Goal: Transaction & Acquisition: Purchase product/service

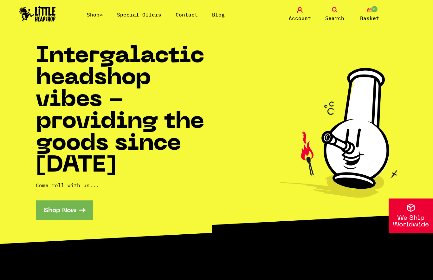
click at [99, 11] on link "Shop" at bounding box center [95, 14] width 16 height 6
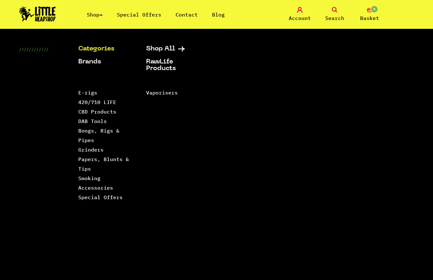
click at [84, 171] on link "Papers, Blunts & Tips" at bounding box center [103, 164] width 51 height 16
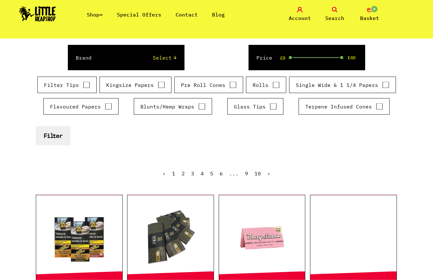
scroll to position [95, 0]
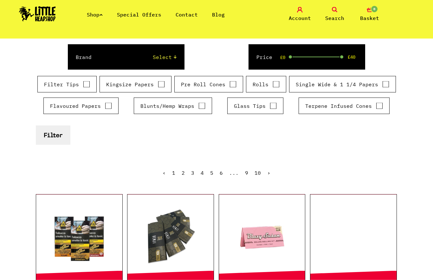
click at [89, 82] on input "Filter Tips" at bounding box center [86, 84] width 7 height 6
checkbox input "true"
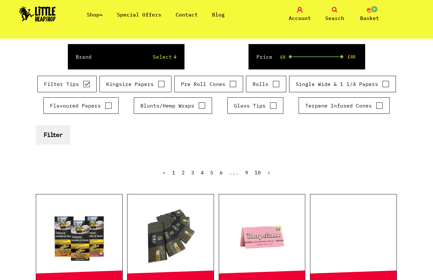
click at [60, 139] on button "Filter" at bounding box center [53, 134] width 35 height 19
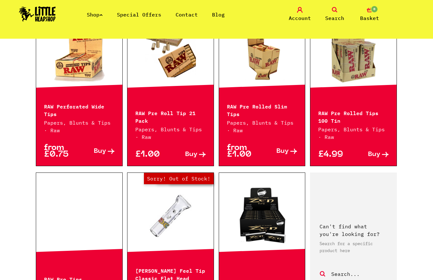
scroll to position [742, 0]
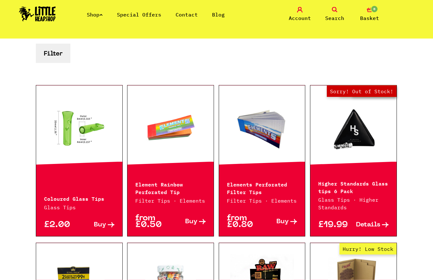
click at [299, 17] on span "Account" at bounding box center [300, 18] width 22 height 8
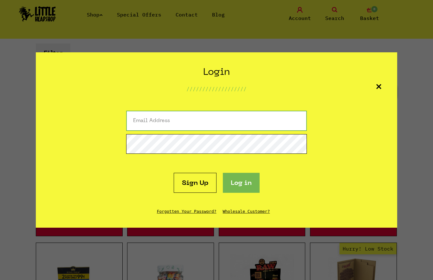
click at [234, 117] on input "email" at bounding box center [216, 121] width 181 height 20
type input "shelleygalvin@me.com"
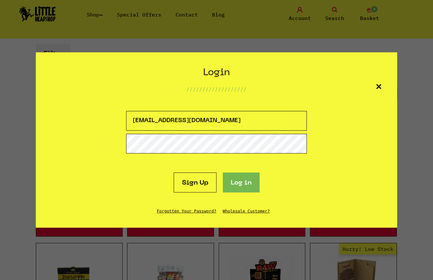
click at [241, 182] on button "Log in" at bounding box center [241, 183] width 37 height 20
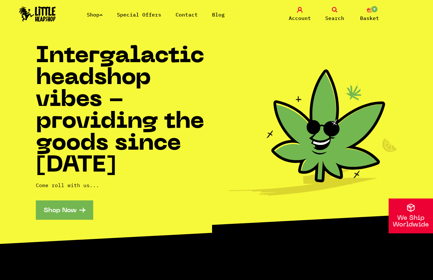
click at [299, 19] on span "Account" at bounding box center [300, 18] width 22 height 8
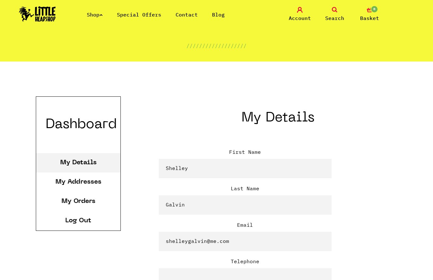
scroll to position [74, 0]
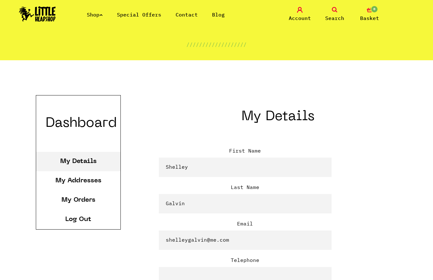
click at [91, 201] on link "My Orders" at bounding box center [79, 200] width 34 height 6
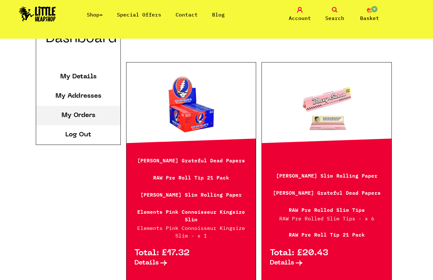
scroll to position [154, 0]
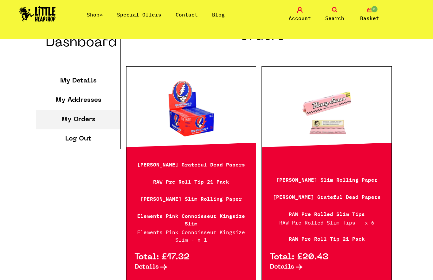
click at [195, 118] on link at bounding box center [191, 109] width 129 height 63
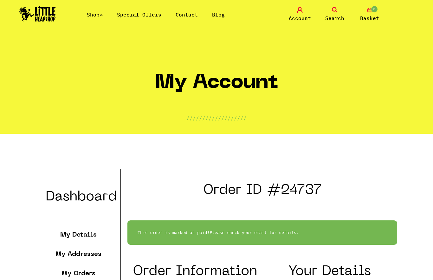
click at [97, 17] on link "Shop" at bounding box center [95, 14] width 16 height 6
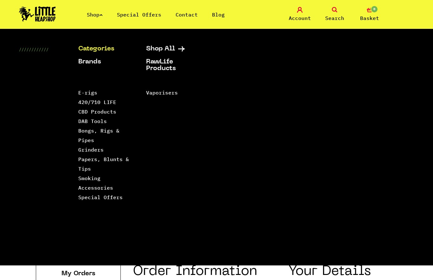
click at [88, 170] on link "Papers, Blunts & Tips" at bounding box center [103, 164] width 51 height 16
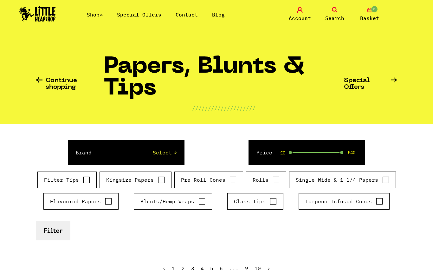
click at [171, 154] on select "Select Rizla Raw OCB Elements Shine 24k Cyclones Phuncky Feel Tips Smoking Pape…" at bounding box center [140, 153] width 72 height 8
click at [87, 181] on input "Filter Tips" at bounding box center [86, 180] width 7 height 6
checkbox input "true"
click at [60, 234] on button "Filter" at bounding box center [53, 230] width 35 height 19
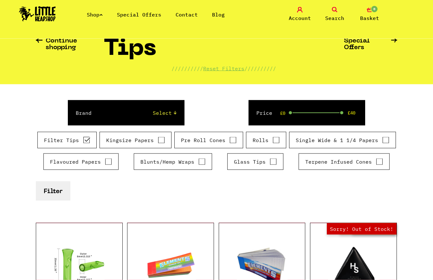
scroll to position [42, 0]
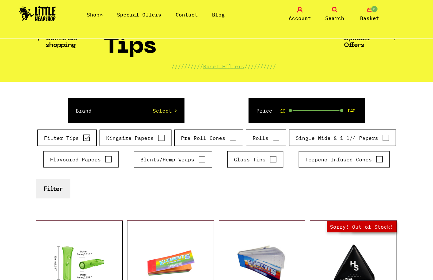
click at [173, 111] on select "Select Rizla Raw OCB Elements Shine 24k Cyclones Phuncky Feel Tips Smoking Pape…" at bounding box center [140, 111] width 72 height 8
select select "3"
checkbox input "false"
click at [54, 187] on button "Filter" at bounding box center [53, 188] width 35 height 19
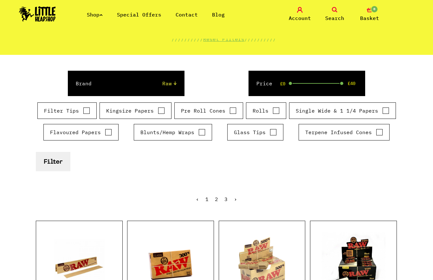
scroll to position [69, 0]
click at [172, 81] on select "Select Rizla Raw OCB Elements Shine 24k Cyclones Phuncky Feel Tips Smoking Pape…" at bounding box center [140, 84] width 72 height 8
select select "0"
click at [57, 164] on button "Filter" at bounding box center [53, 161] width 35 height 19
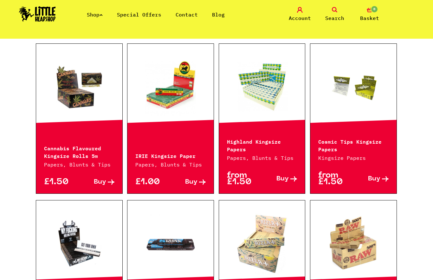
scroll to position [2344, 0]
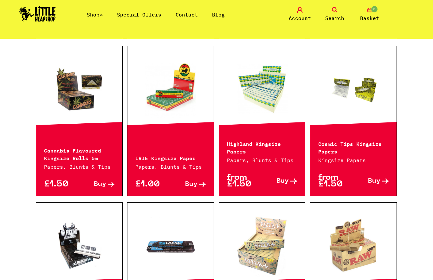
click at [335, 9] on icon at bounding box center [335, 10] width 6 height 6
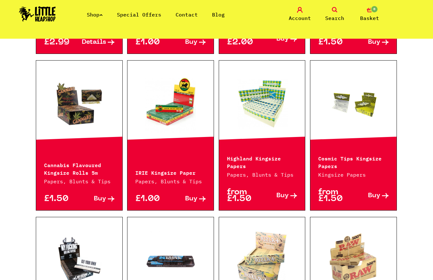
click at [330, 13] on link "Search" at bounding box center [335, 14] width 32 height 15
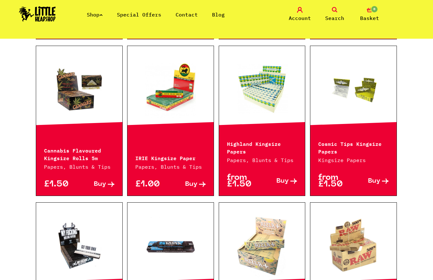
click at [329, 17] on span "Search" at bounding box center [334, 18] width 19 height 8
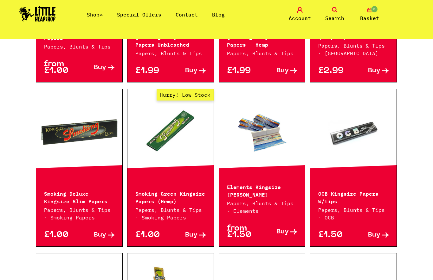
scroll to position [0, 0]
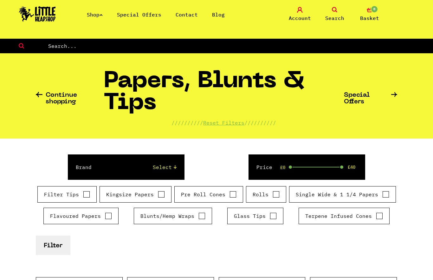
click at [72, 47] on input "text" at bounding box center [241, 46] width 386 height 8
type input "Pre rolled tips"
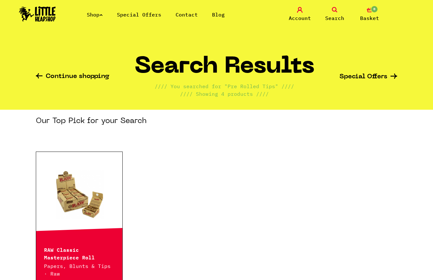
click at [300, 16] on span "Account" at bounding box center [300, 18] width 22 height 8
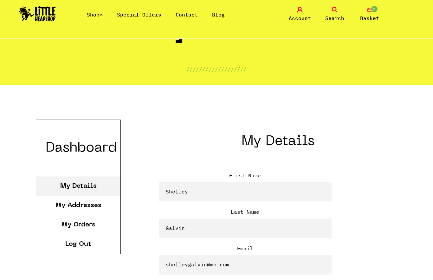
scroll to position [53, 0]
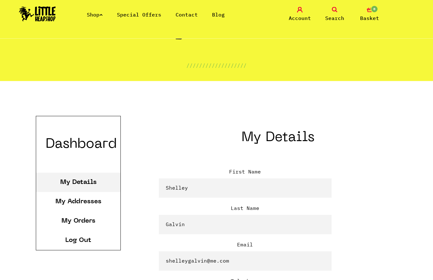
click at [90, 219] on link "My Orders" at bounding box center [79, 221] width 34 height 6
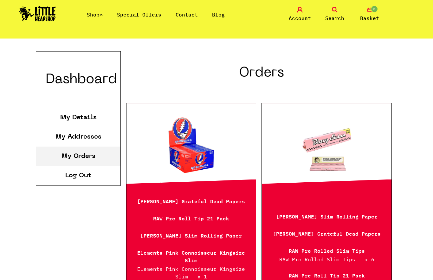
scroll to position [122, 0]
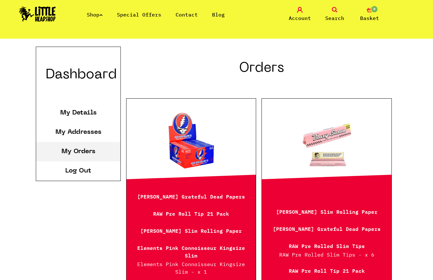
click at [205, 154] on link at bounding box center [191, 141] width 129 height 63
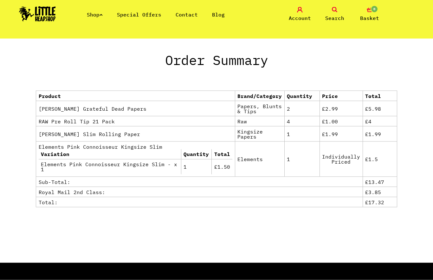
scroll to position [306, 0]
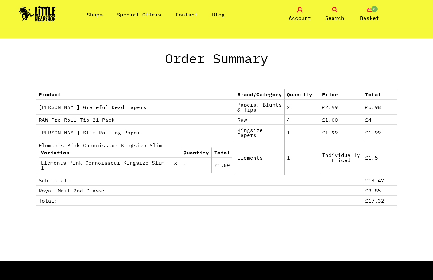
click at [68, 119] on strong "RAW Pre Roll Tip 21 Pack" at bounding box center [77, 120] width 76 height 6
copy strong "RAW Pre Roll Tip 21 Pack"
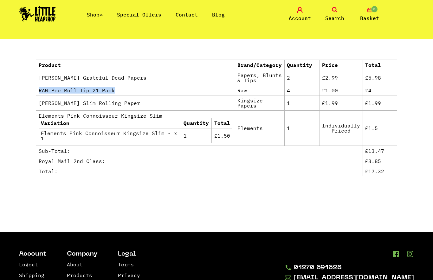
click at [335, 16] on span "Search" at bounding box center [334, 18] width 19 height 8
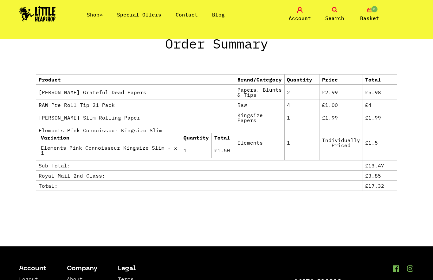
click at [340, 17] on span "Search" at bounding box center [334, 18] width 19 height 8
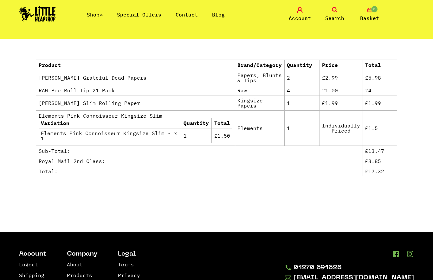
click at [335, 12] on icon at bounding box center [335, 10] width 6 height 6
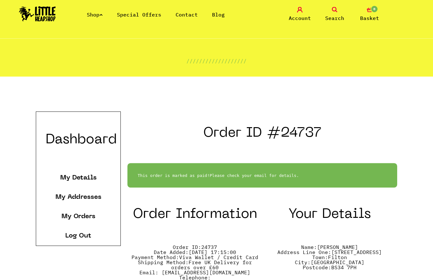
scroll to position [0, 0]
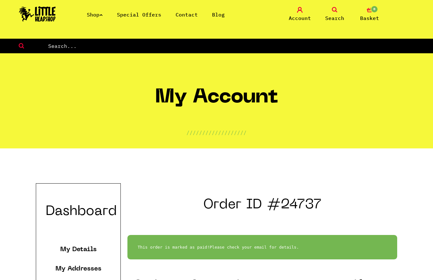
click at [76, 49] on input "text" at bounding box center [241, 46] width 386 height 8
click at [48, 46] on input "text" at bounding box center [241, 46] width 386 height 8
paste input "RAW Pre Roll Tip 21 Pack"
type input "RAW Pre Roll Tip 21 Pack"
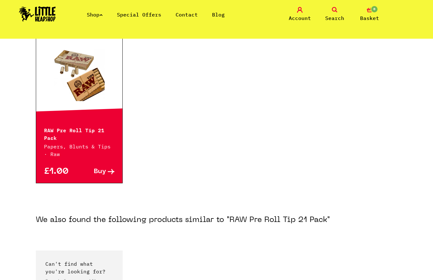
scroll to position [120, 0]
click at [77, 87] on link at bounding box center [79, 74] width 86 height 63
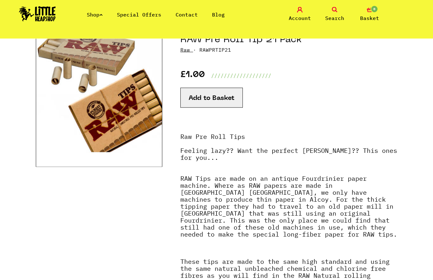
scroll to position [83, 0]
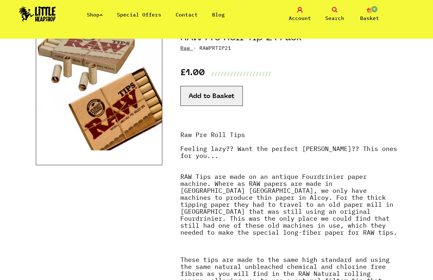
click at [217, 97] on button "Add to Basket" at bounding box center [211, 96] width 62 height 20
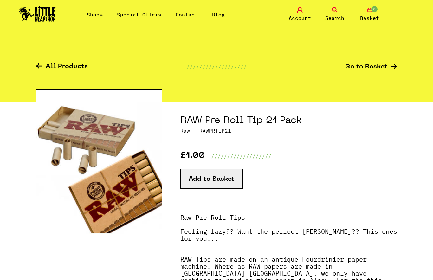
scroll to position [112, 0]
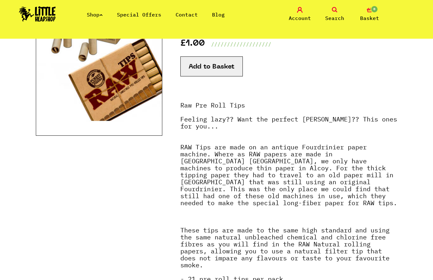
click at [223, 67] on button "Add to Basket" at bounding box center [211, 66] width 62 height 20
click at [221, 62] on button "Add to Basket" at bounding box center [211, 66] width 62 height 20
click at [231, 68] on button "Add to Basket" at bounding box center [211, 66] width 62 height 20
click at [222, 70] on button "Add to Basket" at bounding box center [211, 66] width 62 height 20
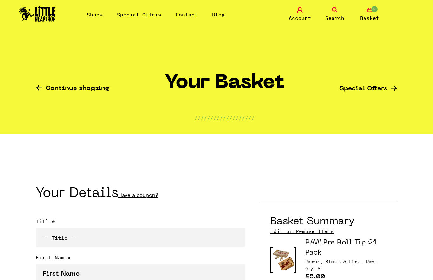
click at [93, 13] on link "Shop" at bounding box center [95, 14] width 16 height 6
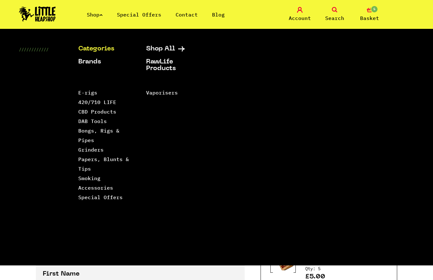
click at [121, 159] on link "Papers, Blunts & Tips" at bounding box center [103, 164] width 51 height 16
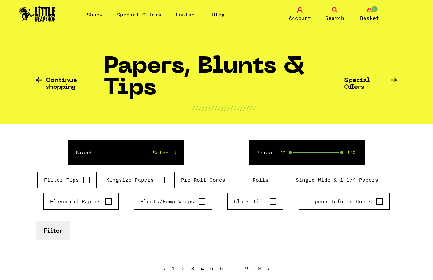
click at [160, 179] on input "Kingsize Papers" at bounding box center [161, 180] width 7 height 6
checkbox input "true"
click at [61, 229] on button "Filter" at bounding box center [53, 230] width 35 height 19
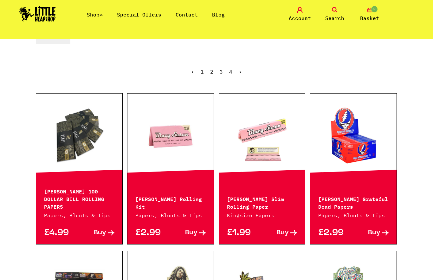
scroll to position [196, 0]
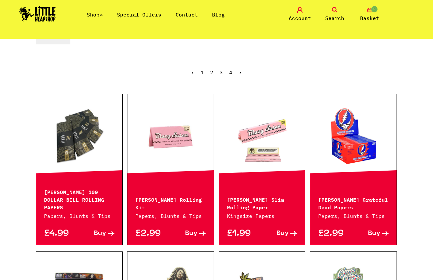
click at [356, 143] on link at bounding box center [353, 136] width 86 height 63
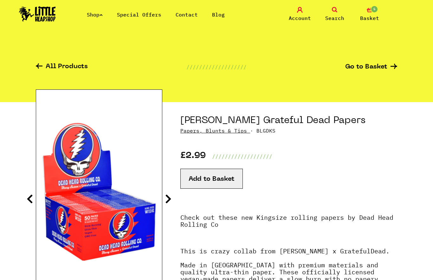
click at [220, 183] on button "Add to Basket" at bounding box center [211, 179] width 62 height 20
click at [235, 176] on button "Add to Basket" at bounding box center [211, 179] width 62 height 20
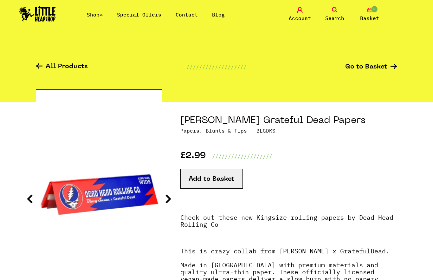
click at [231, 177] on button "Add to Basket" at bounding box center [211, 179] width 62 height 20
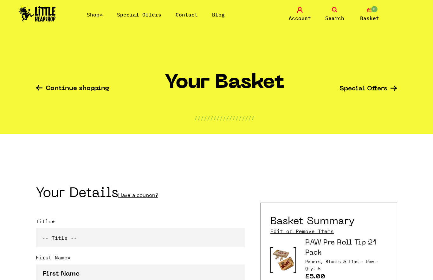
click at [373, 16] on span "Basket" at bounding box center [369, 18] width 19 height 8
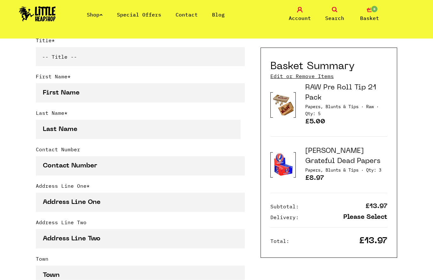
scroll to position [181, 0]
click at [110, 55] on select "-- Title -- Mr Mrs Ms Miss Dr Prof" at bounding box center [140, 56] width 209 height 19
select select "ms"
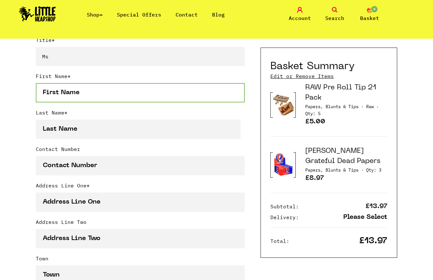
click at [128, 90] on input "First Name *" at bounding box center [140, 92] width 209 height 19
type input "Shelley"
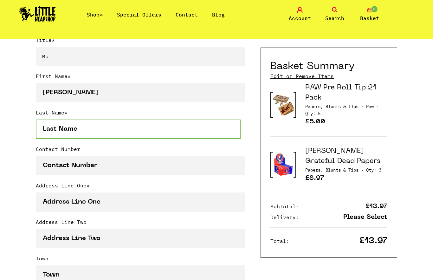
type input "Galvin"
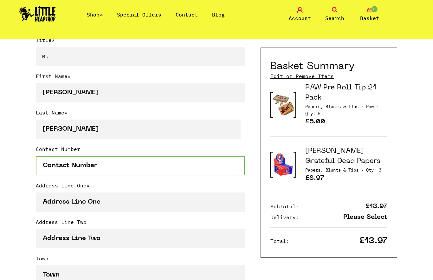
type input "07762397272"
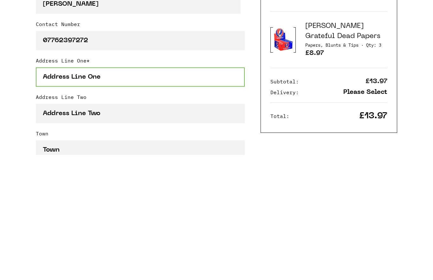
type input "Sinclair Annex"
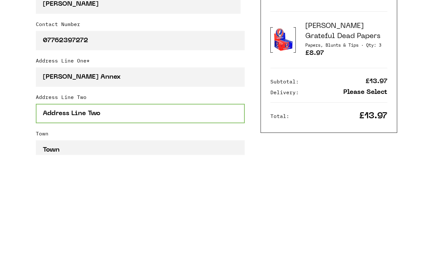
type input "66A Gloucester Road North"
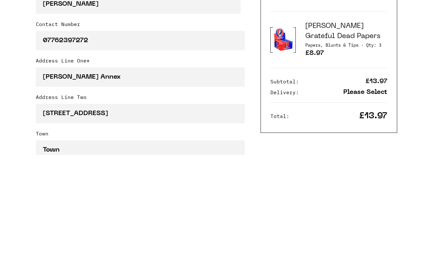
type input "Bristol"
select select "826"
type input "BS34 7PH"
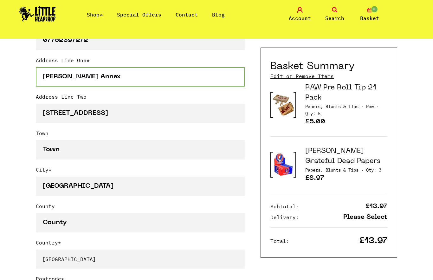
click at [114, 81] on input "Sinclair Annex" at bounding box center [140, 76] width 209 height 19
type input "S"
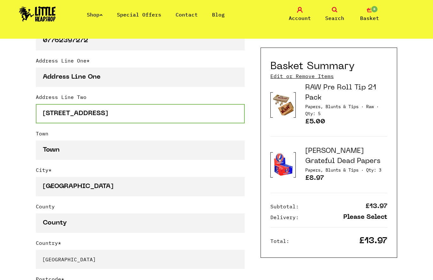
click at [89, 114] on input "[STREET_ADDRESS]" at bounding box center [140, 113] width 209 height 19
click at [88, 113] on input "[STREET_ADDRESS]" at bounding box center [140, 113] width 209 height 19
click at [86, 112] on input "[STREET_ADDRESS]" at bounding box center [140, 113] width 209 height 19
click at [79, 117] on input "[STREET_ADDRESS]" at bounding box center [140, 113] width 209 height 19
click at [79, 114] on input "[STREET_ADDRESS]" at bounding box center [140, 113] width 209 height 19
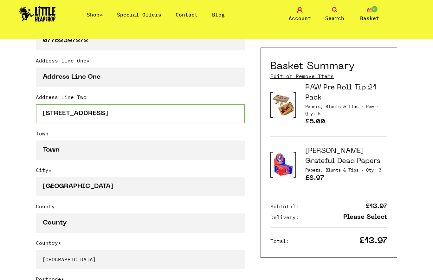
click at [78, 112] on input "[STREET_ADDRESS]" at bounding box center [140, 113] width 209 height 19
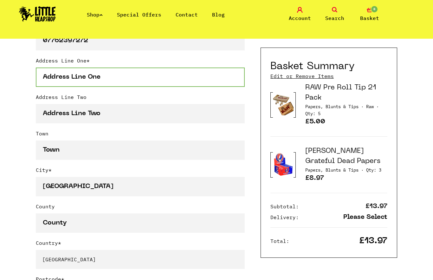
click at [80, 78] on input "Address Line One *" at bounding box center [140, 77] width 209 height 19
click at [60, 78] on input "Address Line One *" at bounding box center [140, 77] width 209 height 19
paste input "[STREET_ADDRESS]"
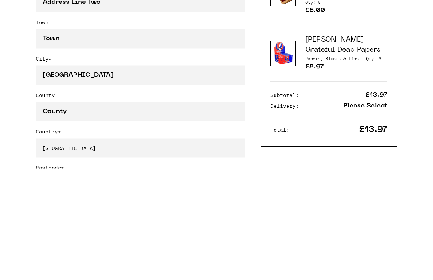
type input "[STREET_ADDRESS]"
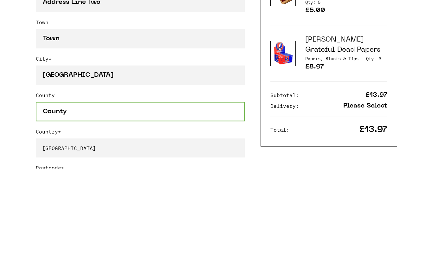
click at [119, 213] on input "County" at bounding box center [140, 222] width 209 height 19
click at [200, 213] on input "County" at bounding box center [140, 222] width 209 height 19
click at [206, 213] on input "County" at bounding box center [140, 222] width 209 height 19
click at [59, 213] on input "County" at bounding box center [140, 222] width 209 height 19
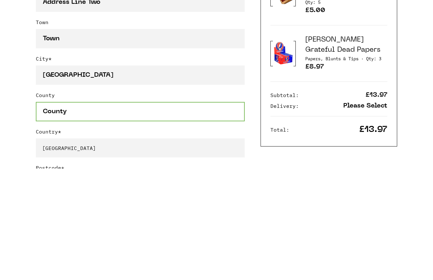
click at [57, 213] on input "County" at bounding box center [140, 222] width 209 height 19
click at [56, 213] on input "County" at bounding box center [140, 222] width 209 height 19
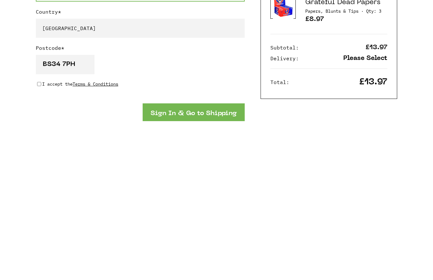
scroll to position [379, 0]
type input "South Gloucestershire"
click at [40, 240] on input "I accept the Terms & Conditions" at bounding box center [39, 242] width 4 height 5
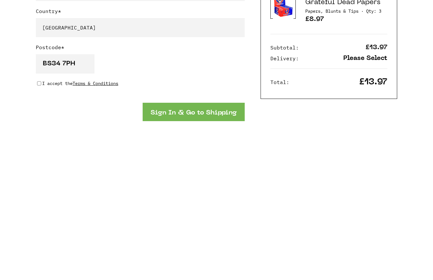
checkbox input "true"
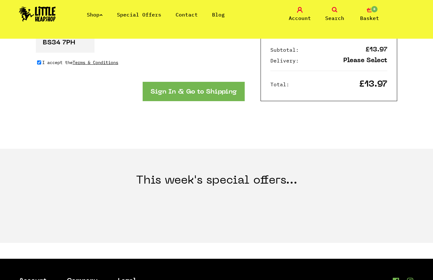
scroll to position [559, 0]
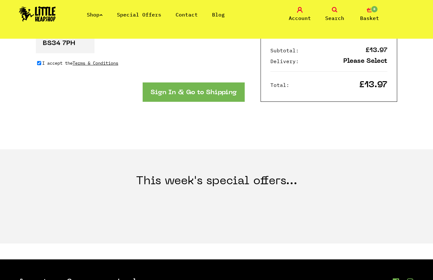
click at [219, 88] on button "Sign In & Go to Shipping" at bounding box center [194, 91] width 102 height 19
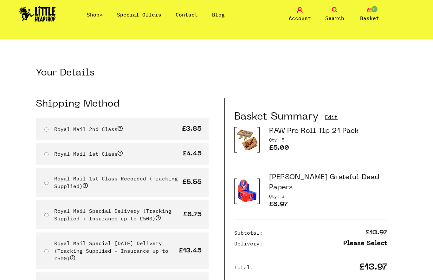
click at [45, 131] on input "Royal Mail 2nd Class" at bounding box center [46, 129] width 4 height 4
radio input "true"
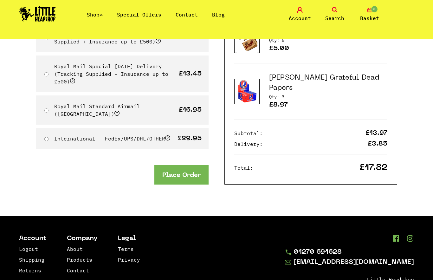
scroll to position [196, 0]
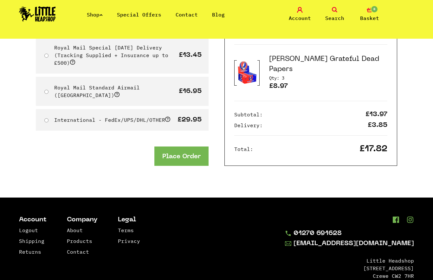
click at [189, 147] on button "Place Order" at bounding box center [181, 156] width 54 height 19
